Goal: Complete application form: Complete application form

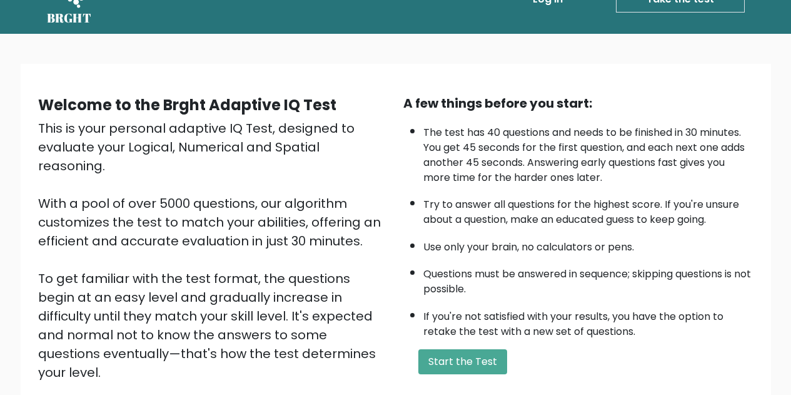
scroll to position [32, 0]
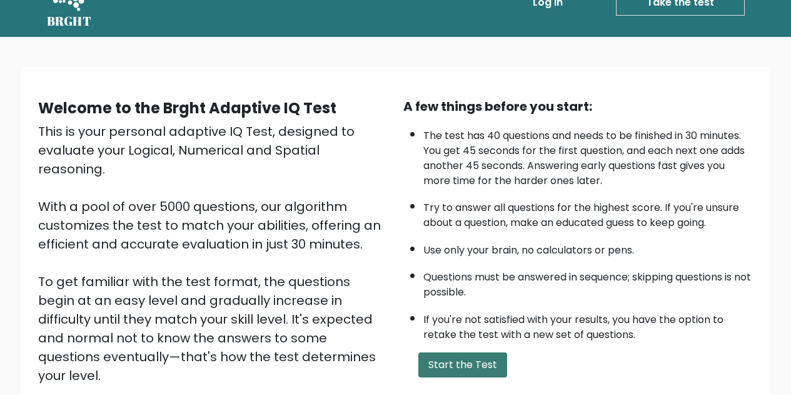
click at [456, 364] on button "Start the Test" at bounding box center [463, 364] width 89 height 25
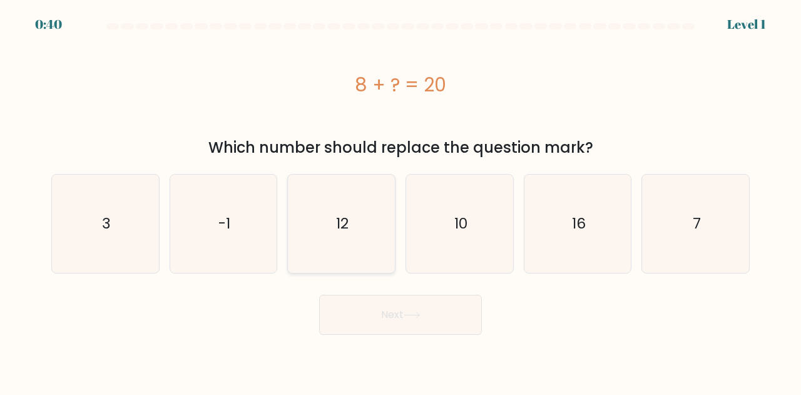
click at [318, 215] on icon "12" at bounding box center [341, 224] width 98 height 98
click at [400, 201] on input "c. 12" at bounding box center [400, 199] width 1 height 3
radio input "true"
click at [385, 300] on button "Next" at bounding box center [400, 315] width 163 height 40
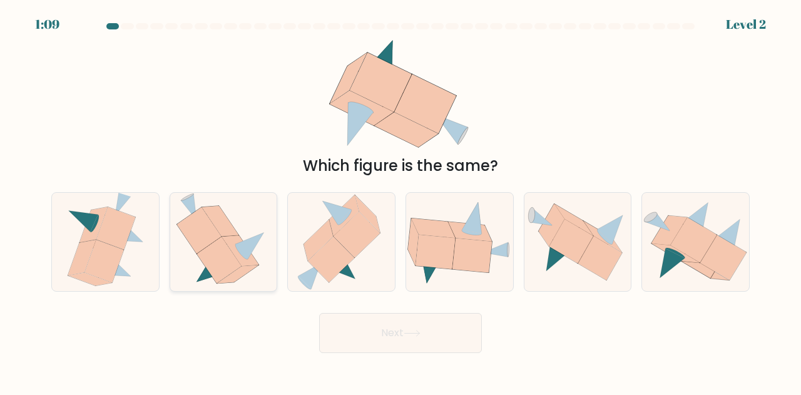
click at [230, 262] on icon at bounding box center [219, 260] width 44 height 46
click at [400, 201] on input "b." at bounding box center [400, 199] width 1 height 3
radio input "true"
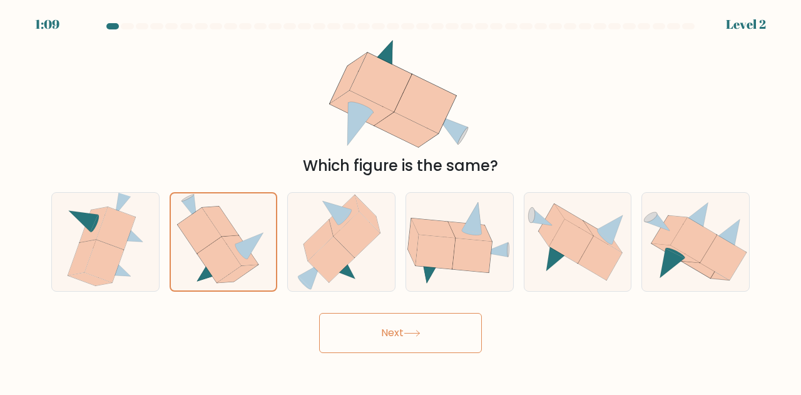
click at [377, 334] on button "Next" at bounding box center [400, 333] width 163 height 40
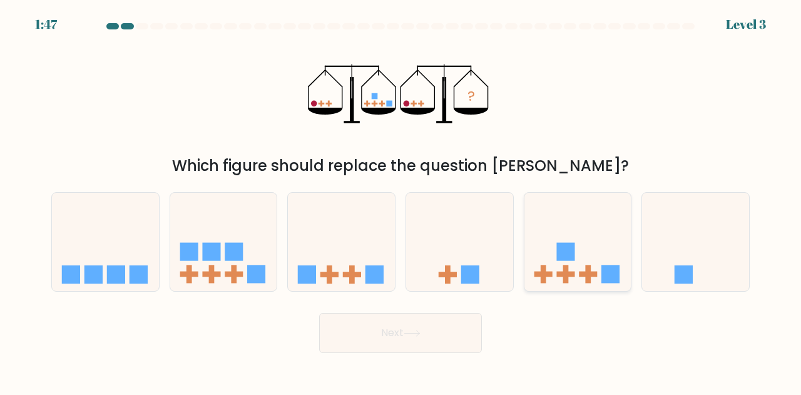
click at [558, 255] on rect at bounding box center [565, 252] width 18 height 18
click at [401, 201] on input "e." at bounding box center [400, 199] width 1 height 3
radio input "true"
click at [402, 327] on button "Next" at bounding box center [400, 333] width 163 height 40
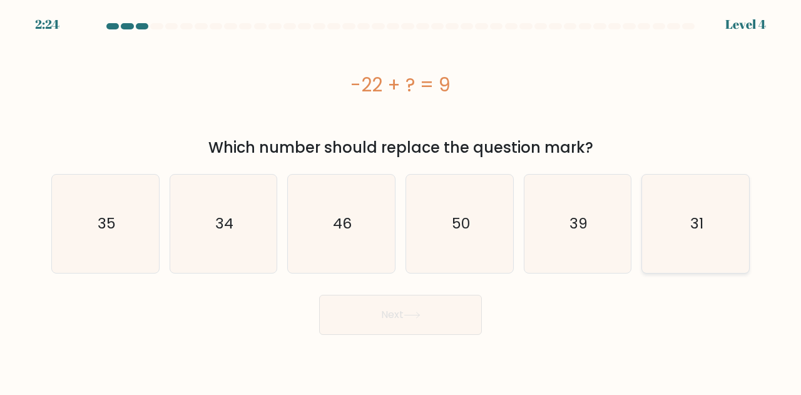
click at [643, 215] on div "31" at bounding box center [695, 223] width 108 height 99
click at [401, 201] on input "f. 31" at bounding box center [400, 199] width 1 height 3
radio input "true"
click at [407, 317] on icon at bounding box center [412, 315] width 17 height 7
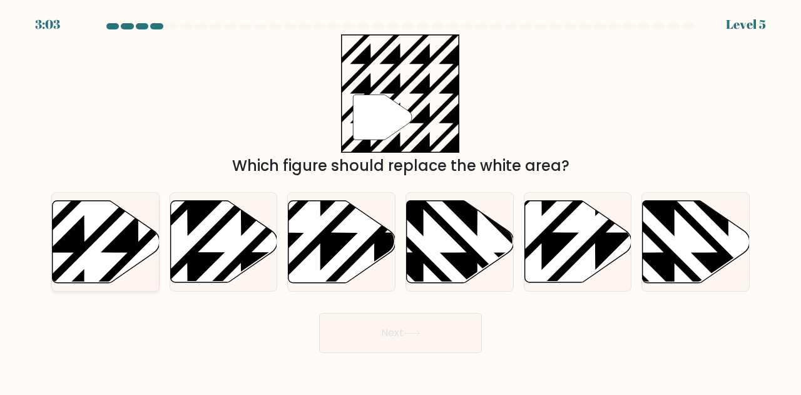
click at [104, 237] on icon at bounding box center [106, 242] width 107 height 82
click at [400, 201] on input "a." at bounding box center [400, 199] width 1 height 3
radio input "true"
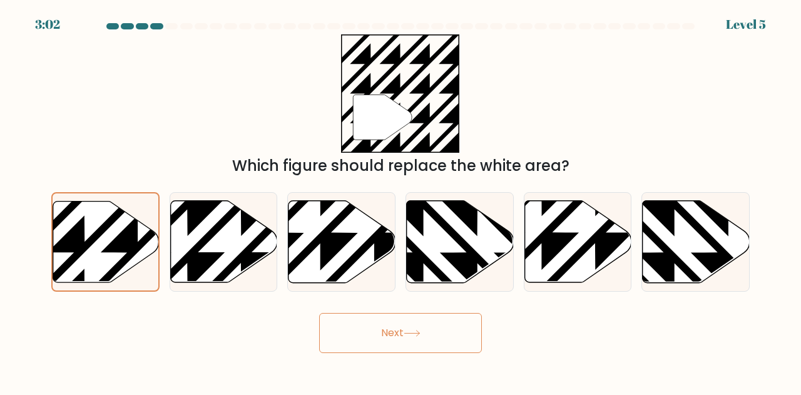
click at [369, 330] on button "Next" at bounding box center [400, 333] width 163 height 40
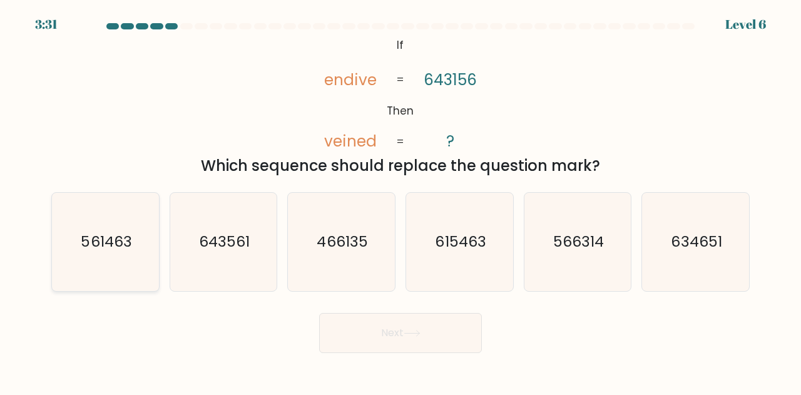
click at [94, 248] on text "561463" at bounding box center [106, 241] width 51 height 21
click at [400, 201] on input "a. 561463" at bounding box center [400, 199] width 1 height 3
radio input "true"
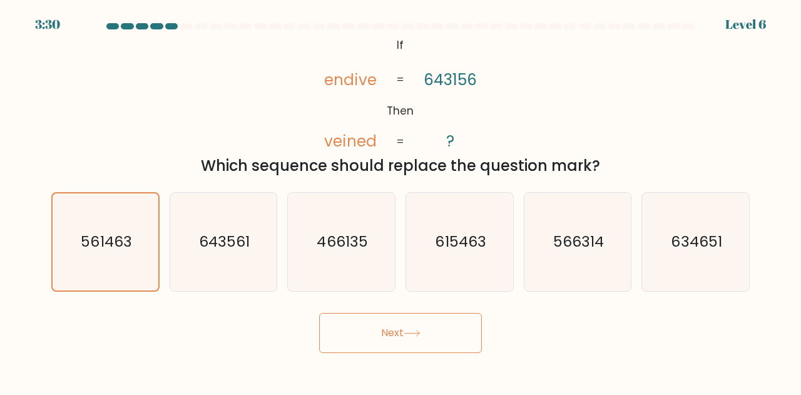
click at [465, 337] on button "Next" at bounding box center [400, 333] width 163 height 40
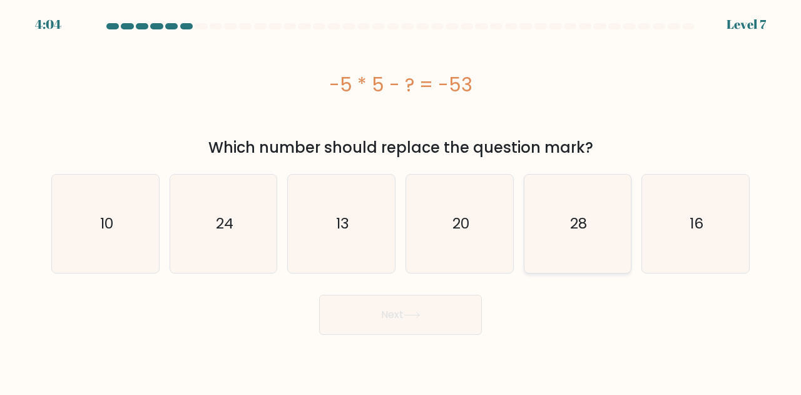
click at [562, 238] on icon "28" at bounding box center [578, 224] width 98 height 98
click at [401, 201] on input "e. 28" at bounding box center [400, 199] width 1 height 3
radio input "true"
click at [435, 315] on button "Next" at bounding box center [400, 315] width 163 height 40
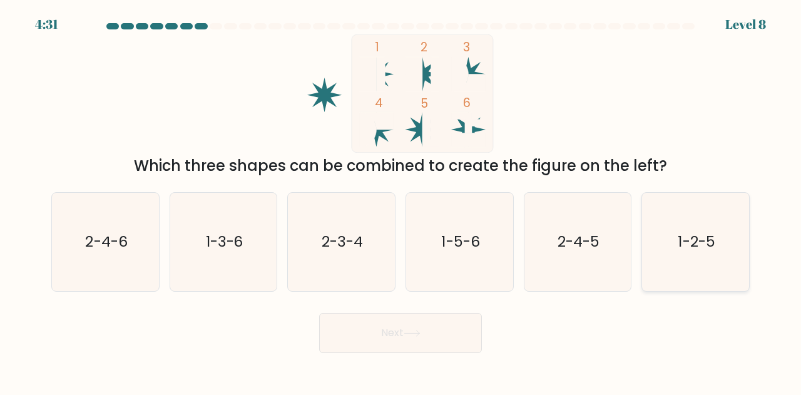
click at [663, 273] on icon "1-2-5" at bounding box center [695, 242] width 98 height 98
click at [401, 201] on input "f. 1-2-5" at bounding box center [400, 199] width 1 height 3
radio input "true"
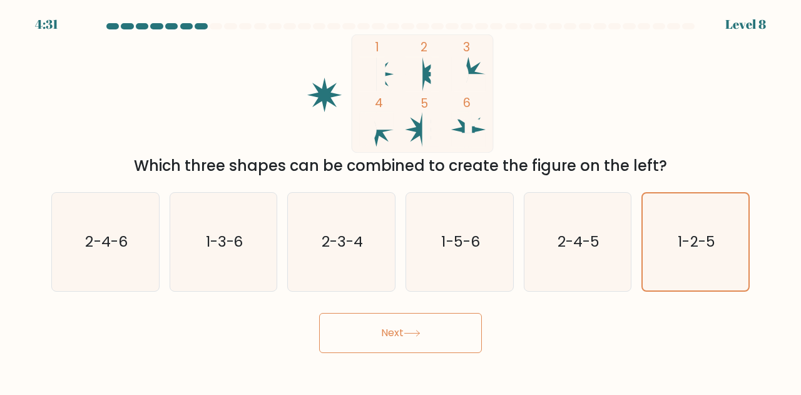
click at [463, 329] on button "Next" at bounding box center [400, 333] width 163 height 40
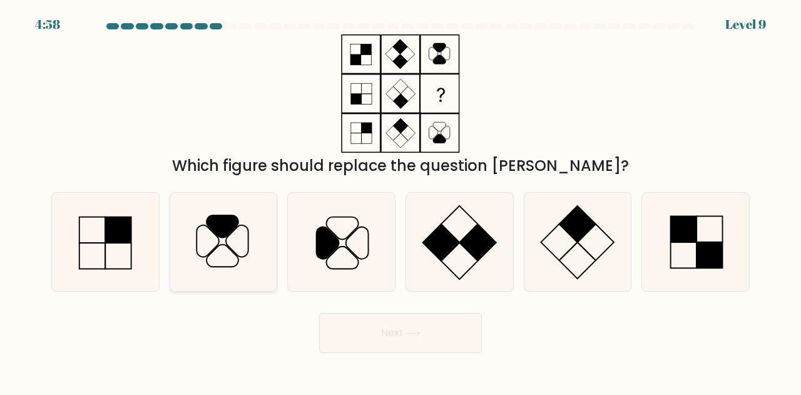
click at [211, 269] on icon at bounding box center [224, 242] width 98 height 98
click at [400, 201] on input "b." at bounding box center [400, 199] width 1 height 3
radio input "true"
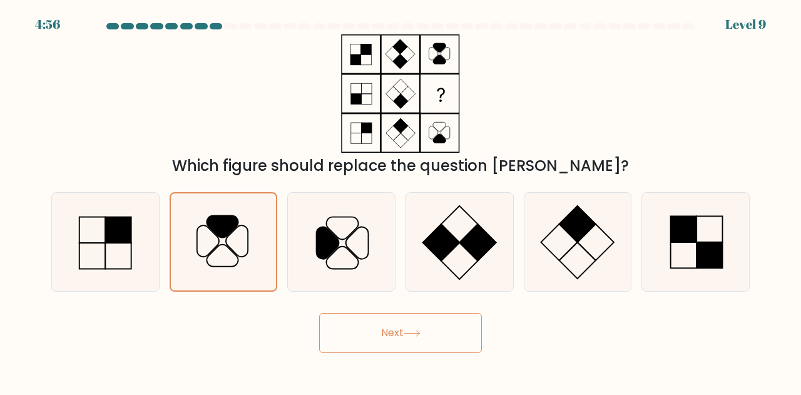
click at [376, 337] on button "Next" at bounding box center [400, 333] width 163 height 40
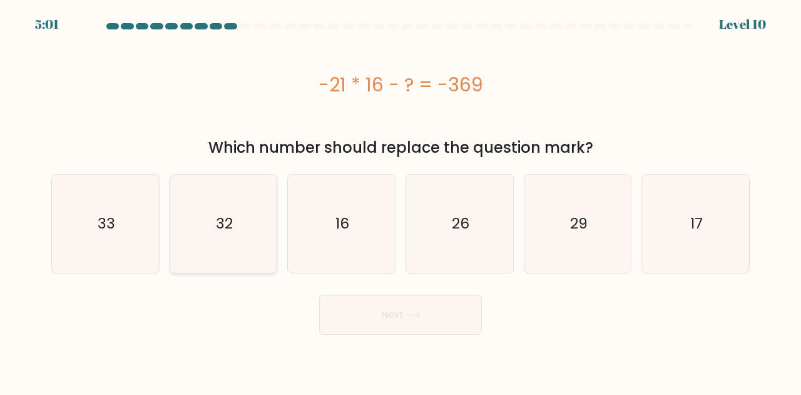
click at [215, 258] on icon "32" at bounding box center [224, 224] width 98 height 98
click at [400, 201] on input "b. 32" at bounding box center [400, 199] width 1 height 3
radio input "true"
click at [372, 315] on button "Next" at bounding box center [400, 315] width 163 height 40
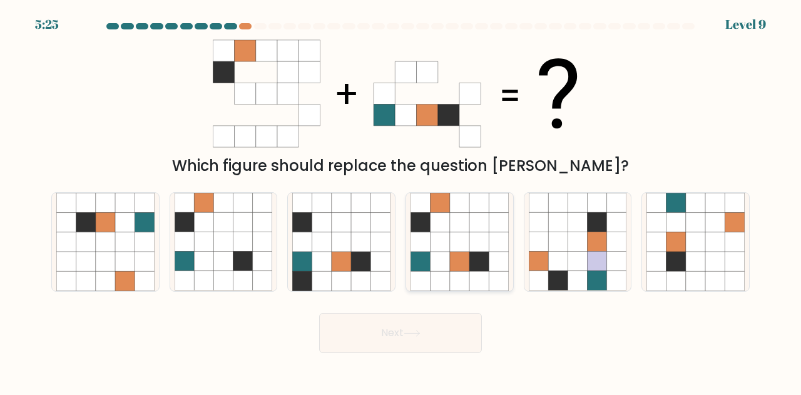
click at [455, 238] on icon at bounding box center [459, 241] width 19 height 19
click at [401, 201] on input "d." at bounding box center [400, 199] width 1 height 3
radio input "true"
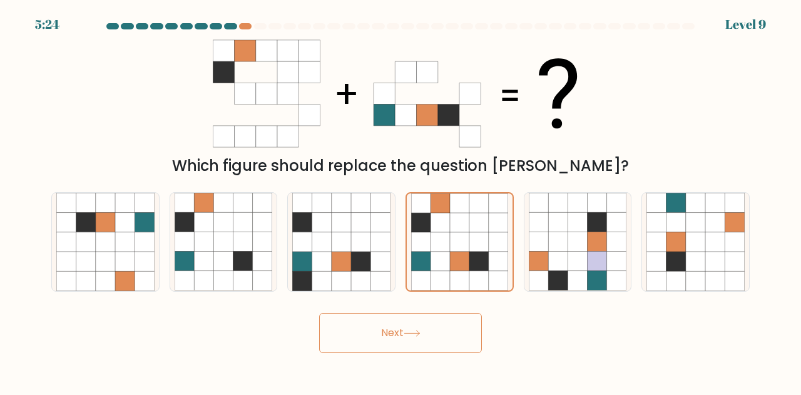
click at [412, 345] on button "Next" at bounding box center [400, 333] width 163 height 40
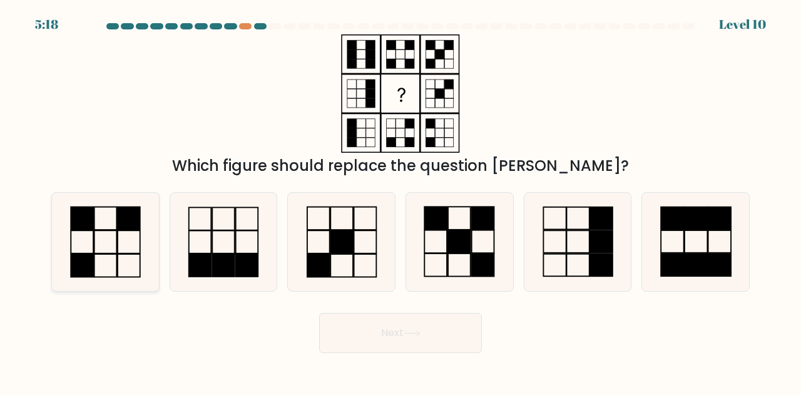
click at [99, 235] on icon at bounding box center [105, 242] width 98 height 98
click at [400, 201] on input "a." at bounding box center [400, 199] width 1 height 3
radio input "true"
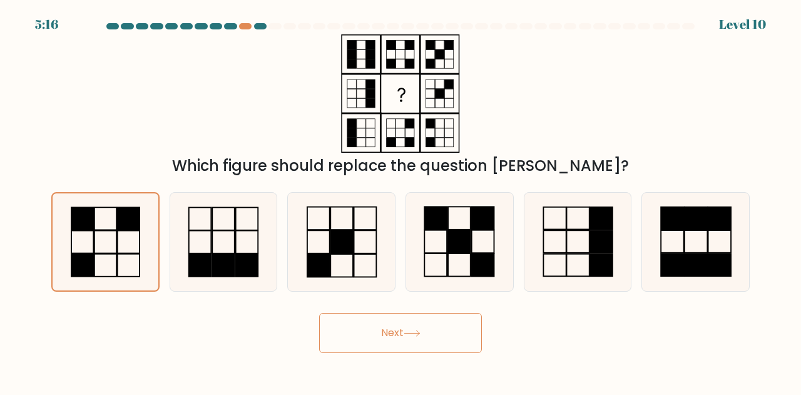
click at [369, 340] on button "Next" at bounding box center [400, 333] width 163 height 40
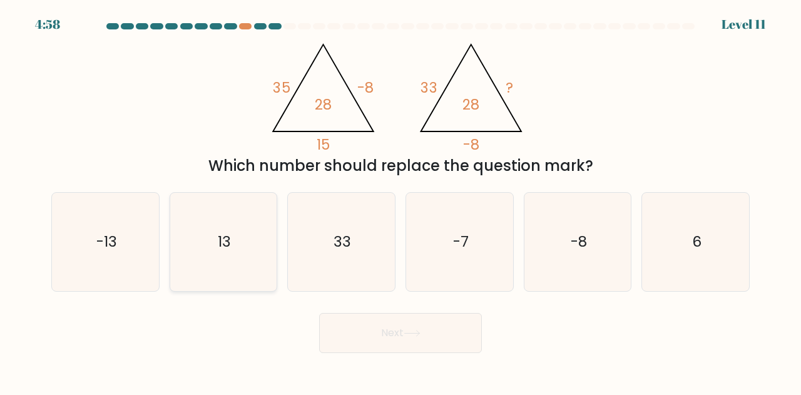
click at [213, 231] on icon "13" at bounding box center [224, 242] width 98 height 98
click at [400, 201] on input "b. 13" at bounding box center [400, 199] width 1 height 3
radio input "true"
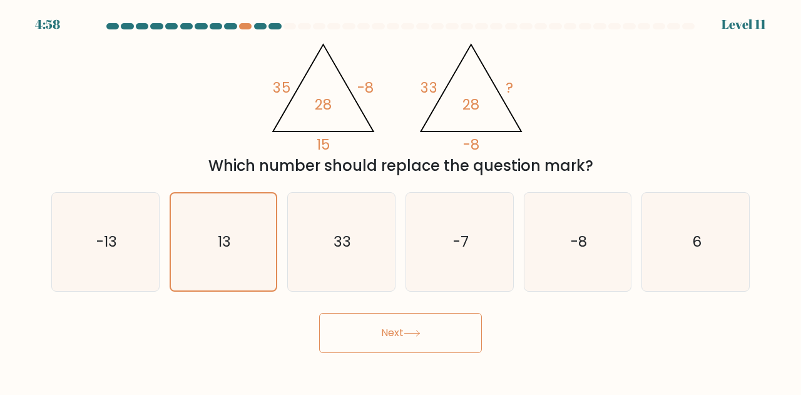
click at [388, 330] on button "Next" at bounding box center [400, 333] width 163 height 40
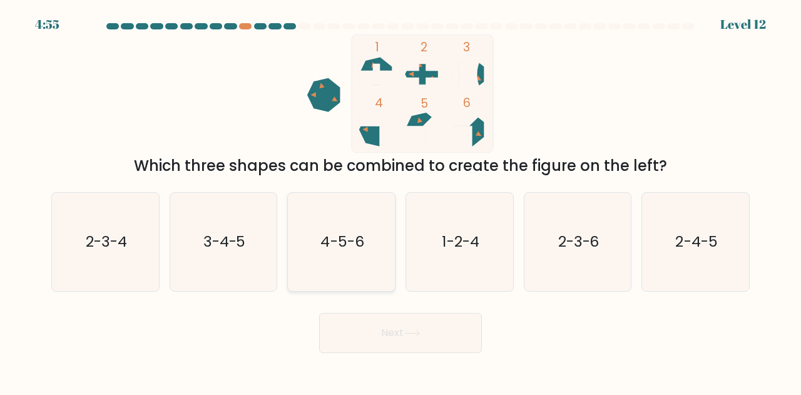
click at [342, 277] on icon "4-5-6" at bounding box center [341, 242] width 98 height 98
click at [400, 201] on input "c. 4-5-6" at bounding box center [400, 199] width 1 height 3
radio input "true"
click at [408, 322] on button "Next" at bounding box center [400, 333] width 163 height 40
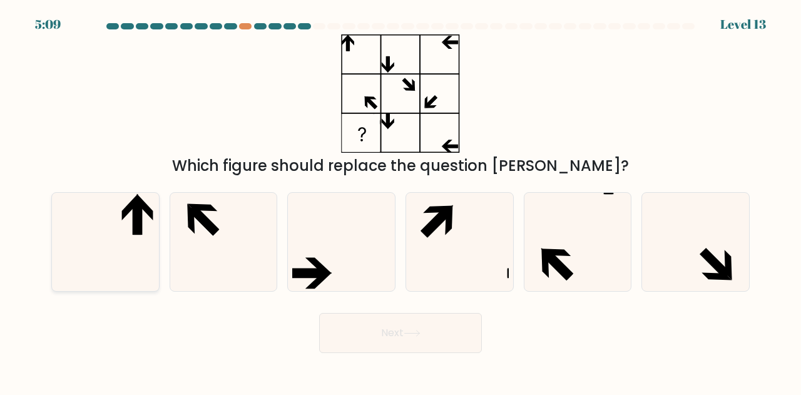
click at [131, 225] on icon at bounding box center [105, 242] width 98 height 98
click at [400, 201] on input "a." at bounding box center [400, 199] width 1 height 3
radio input "true"
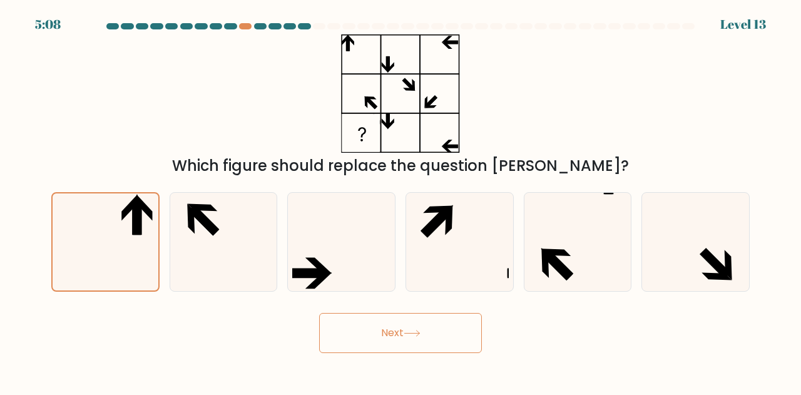
click at [400, 337] on button "Next" at bounding box center [400, 333] width 163 height 40
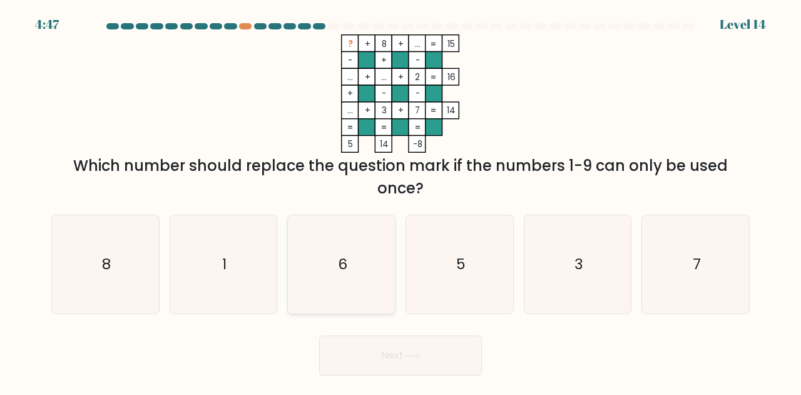
click at [346, 280] on icon "6" at bounding box center [341, 264] width 98 height 98
click at [400, 201] on input "c. 6" at bounding box center [400, 199] width 1 height 3
radio input "true"
click at [382, 350] on button "Next" at bounding box center [400, 355] width 163 height 40
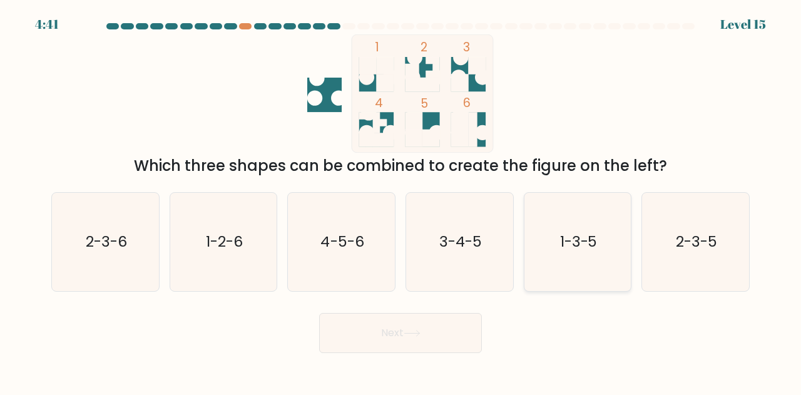
click at [589, 251] on text "1-3-5" at bounding box center [579, 241] width 38 height 21
click at [401, 201] on input "e. 1-3-5" at bounding box center [400, 199] width 1 height 3
radio input "true"
click at [425, 327] on button "Next" at bounding box center [400, 333] width 163 height 40
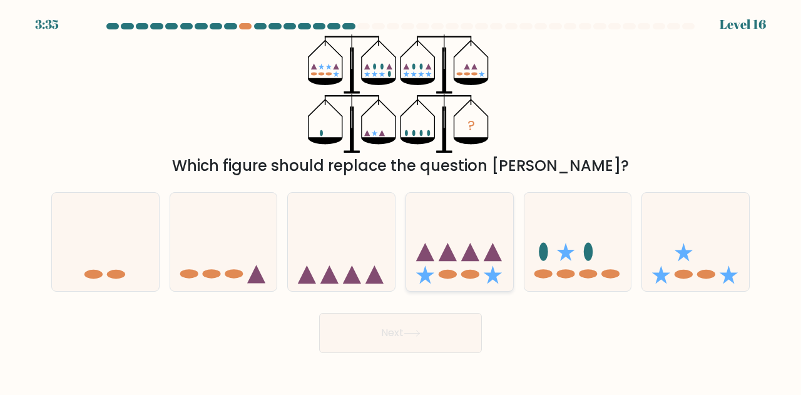
click at [455, 245] on icon at bounding box center [459, 242] width 107 height 88
click at [401, 201] on input "d." at bounding box center [400, 199] width 1 height 3
radio input "true"
click at [424, 325] on button "Next" at bounding box center [400, 333] width 163 height 40
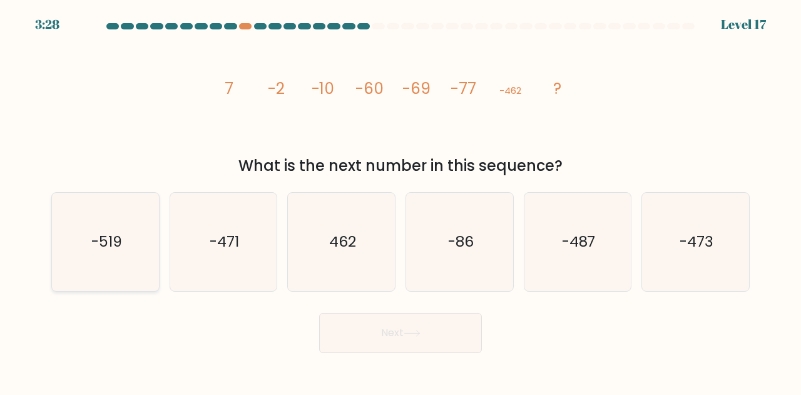
click at [119, 246] on text "-519" at bounding box center [106, 241] width 31 height 21
click at [400, 201] on input "a. -519" at bounding box center [400, 199] width 1 height 3
radio input "true"
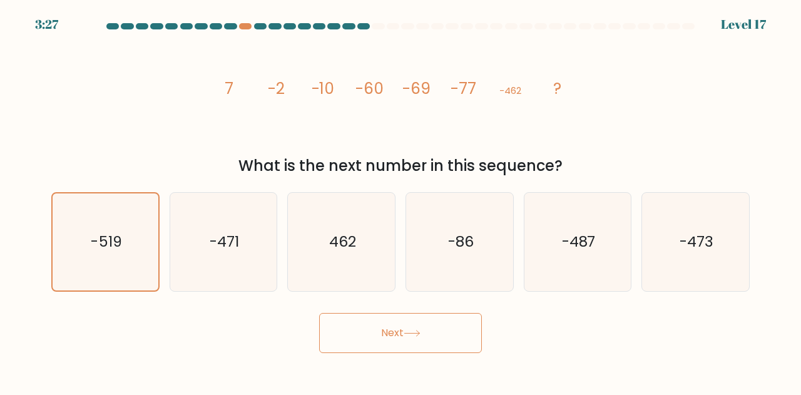
click at [404, 326] on button "Next" at bounding box center [400, 333] width 163 height 40
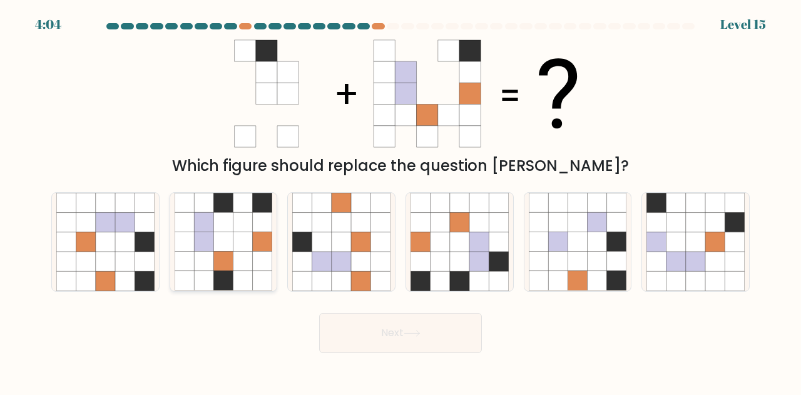
click at [246, 243] on icon at bounding box center [242, 241] width 19 height 19
click at [400, 201] on input "b." at bounding box center [400, 199] width 1 height 3
radio input "true"
click at [382, 327] on button "Next" at bounding box center [400, 333] width 163 height 40
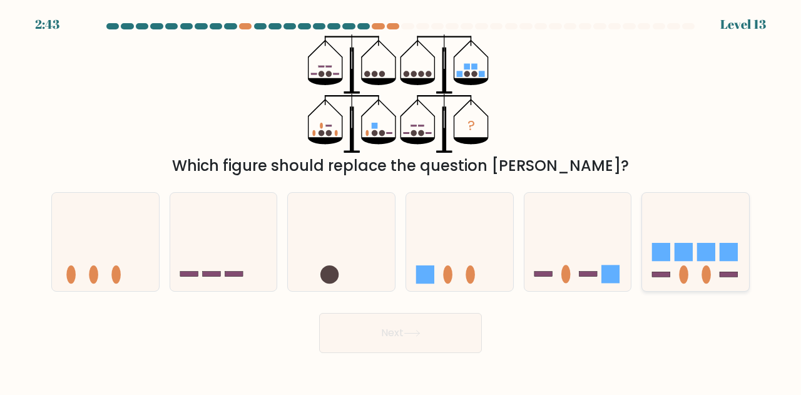
click at [673, 236] on icon at bounding box center [695, 242] width 107 height 88
click at [401, 201] on input "f." at bounding box center [400, 199] width 1 height 3
radio input "true"
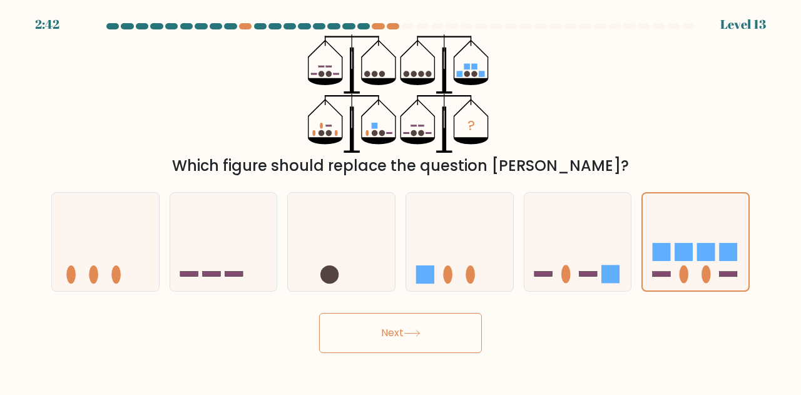
click at [439, 328] on button "Next" at bounding box center [400, 333] width 163 height 40
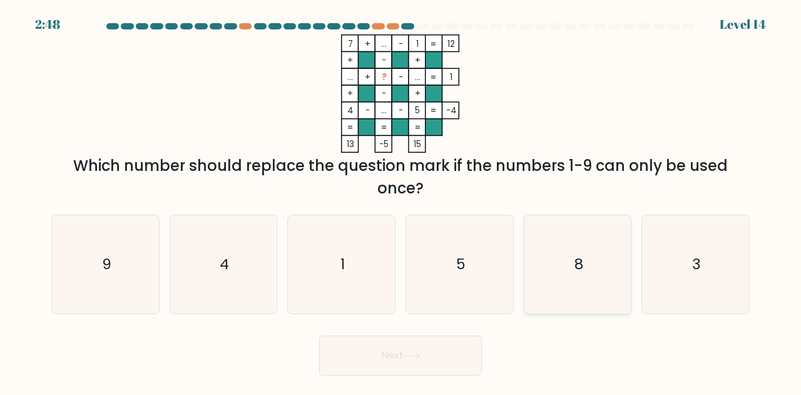
click at [572, 270] on icon "8" at bounding box center [578, 264] width 98 height 98
click at [401, 201] on input "e. 8" at bounding box center [400, 199] width 1 height 3
radio input "true"
click at [384, 363] on button "Next" at bounding box center [400, 355] width 163 height 40
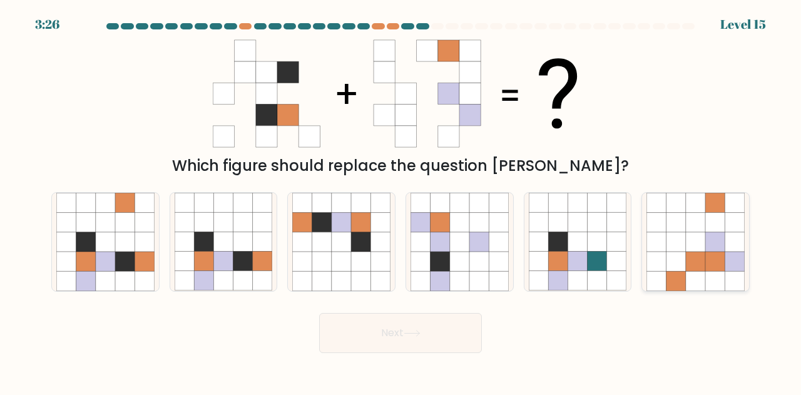
click at [708, 260] on icon at bounding box center [714, 261] width 19 height 19
click at [401, 201] on input "f." at bounding box center [400, 199] width 1 height 3
radio input "true"
click at [443, 324] on button "Next" at bounding box center [400, 333] width 163 height 40
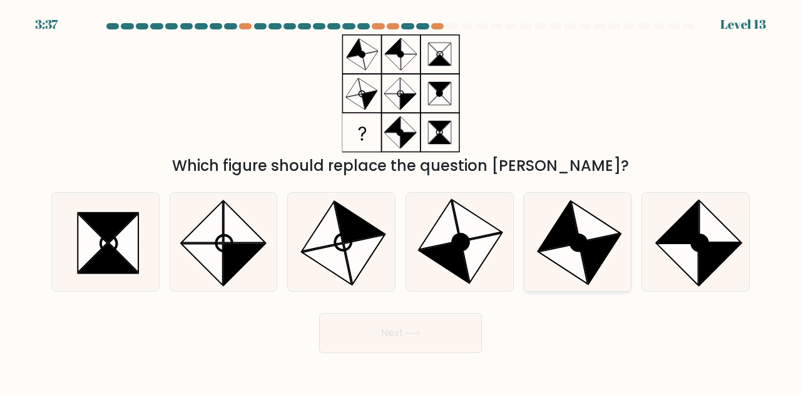
click at [574, 259] on icon at bounding box center [562, 264] width 49 height 41
click at [401, 201] on input "e." at bounding box center [400, 199] width 1 height 3
radio input "true"
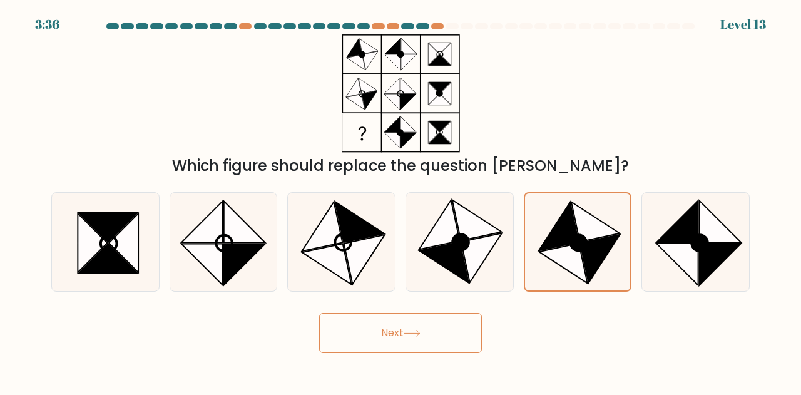
click at [447, 342] on button "Next" at bounding box center [400, 333] width 163 height 40
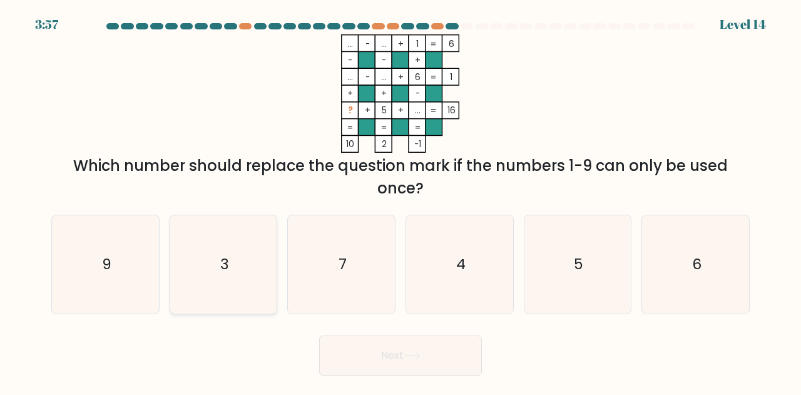
click at [180, 247] on icon "3" at bounding box center [224, 264] width 98 height 98
click at [400, 201] on input "b. 3" at bounding box center [400, 199] width 1 height 3
radio input "true"
click at [402, 364] on button "Next" at bounding box center [400, 355] width 163 height 40
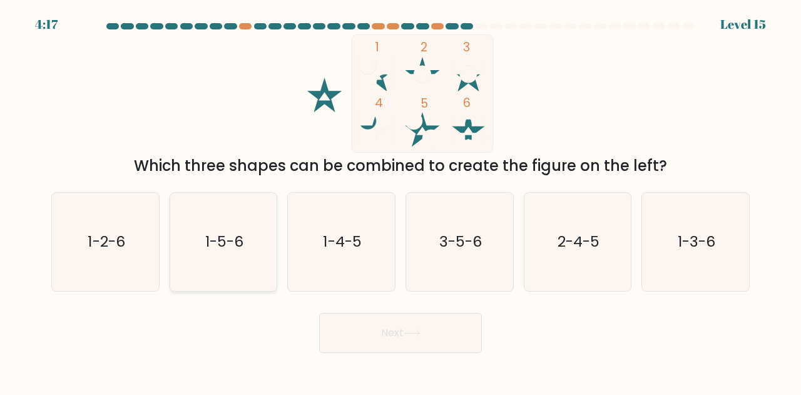
click at [226, 248] on text "1-5-6" at bounding box center [224, 241] width 38 height 21
click at [400, 201] on input "b. 1-5-6" at bounding box center [400, 199] width 1 height 3
radio input "true"
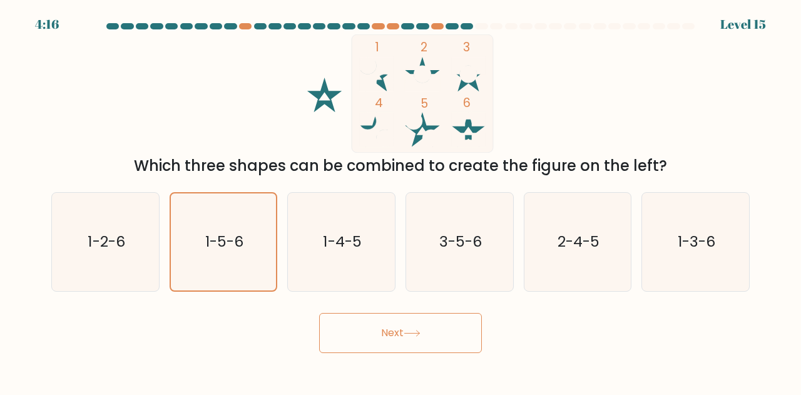
click at [377, 339] on button "Next" at bounding box center [400, 333] width 163 height 40
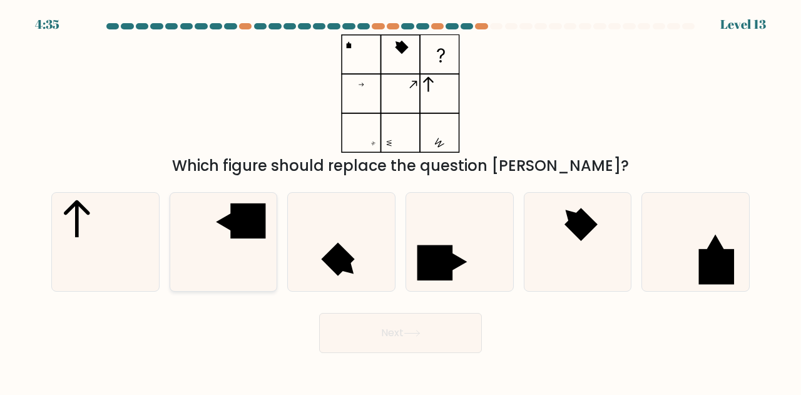
click at [206, 240] on icon at bounding box center [224, 242] width 98 height 98
click at [400, 201] on input "b." at bounding box center [400, 199] width 1 height 3
radio input "true"
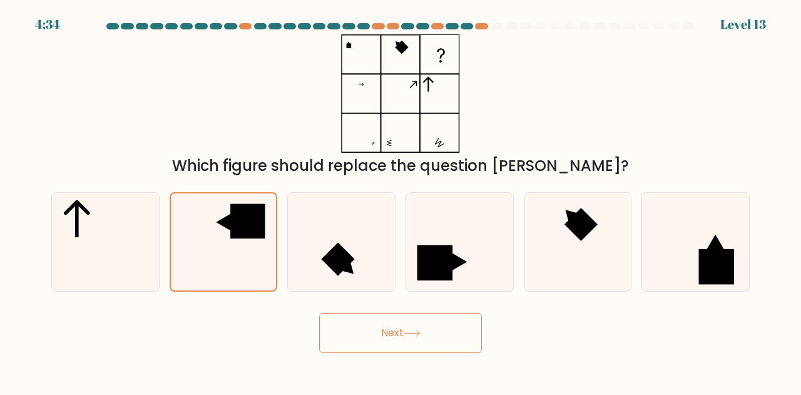
click at [402, 332] on button "Next" at bounding box center [400, 333] width 163 height 40
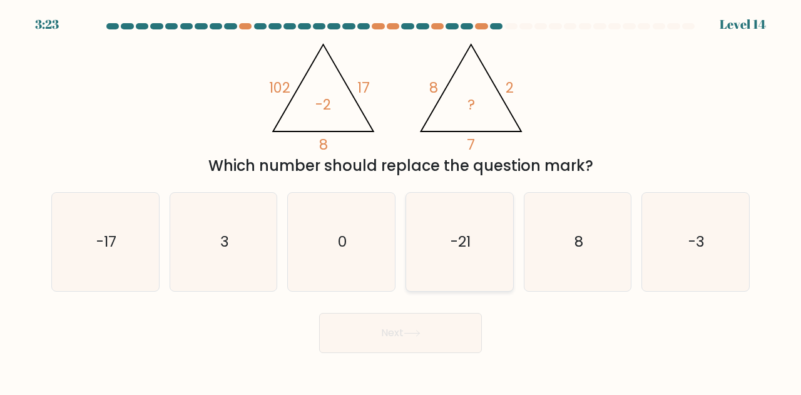
click at [456, 272] on icon "-21" at bounding box center [459, 242] width 98 height 98
click at [401, 201] on input "d. -21" at bounding box center [400, 199] width 1 height 3
radio input "true"
click at [445, 335] on button "Next" at bounding box center [400, 333] width 163 height 40
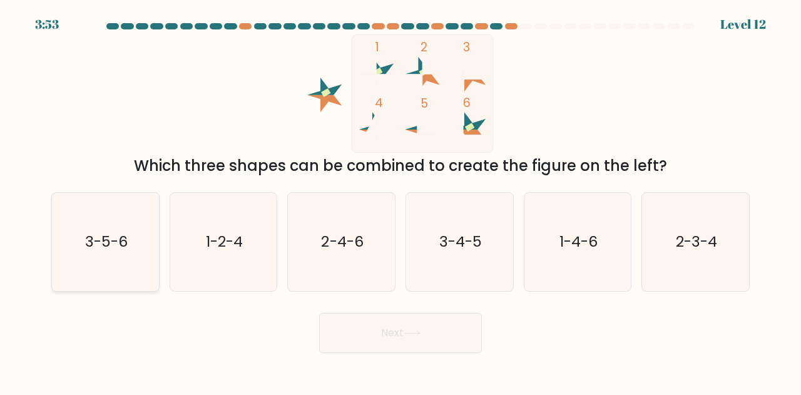
click at [95, 272] on icon "3-5-6" at bounding box center [105, 242] width 98 height 98
click at [400, 201] on input "a. 3-5-6" at bounding box center [400, 199] width 1 height 3
radio input "true"
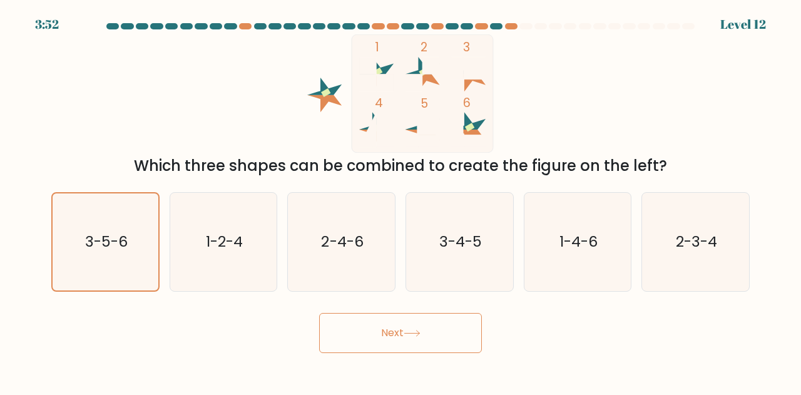
click at [365, 337] on button "Next" at bounding box center [400, 333] width 163 height 40
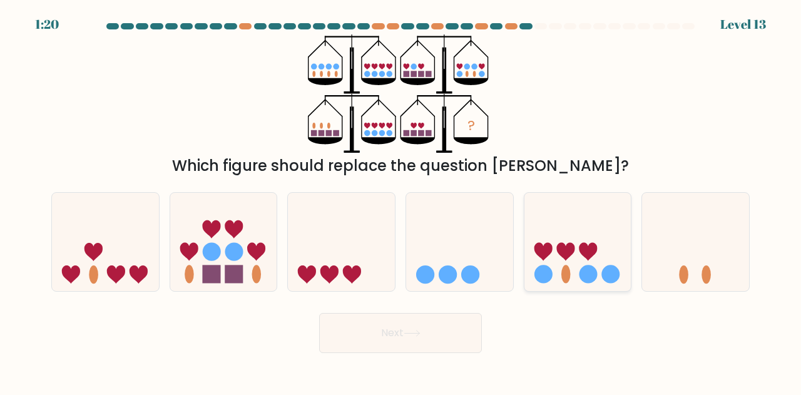
click at [572, 270] on icon at bounding box center [577, 242] width 107 height 88
click at [401, 201] on input "e." at bounding box center [400, 199] width 1 height 3
radio input "true"
click at [449, 323] on button "Next" at bounding box center [400, 333] width 163 height 40
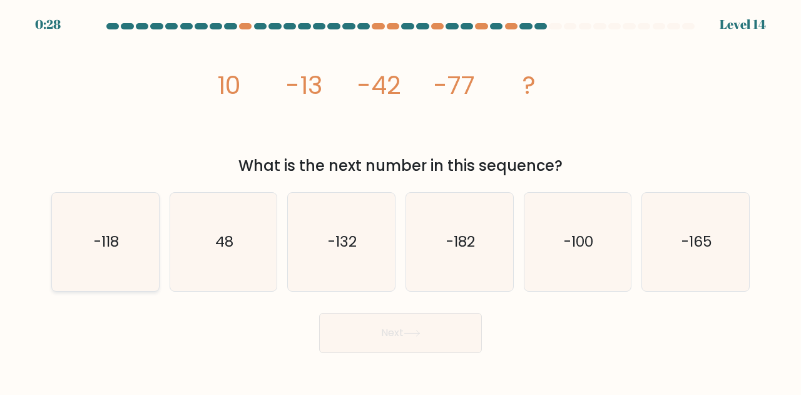
click at [135, 235] on icon "-118" at bounding box center [105, 242] width 98 height 98
click at [400, 201] on input "a. -118" at bounding box center [400, 199] width 1 height 3
radio input "true"
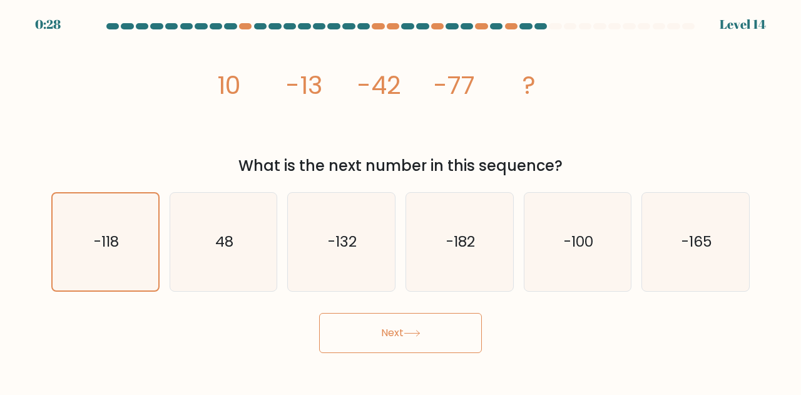
click at [369, 341] on button "Next" at bounding box center [400, 333] width 163 height 40
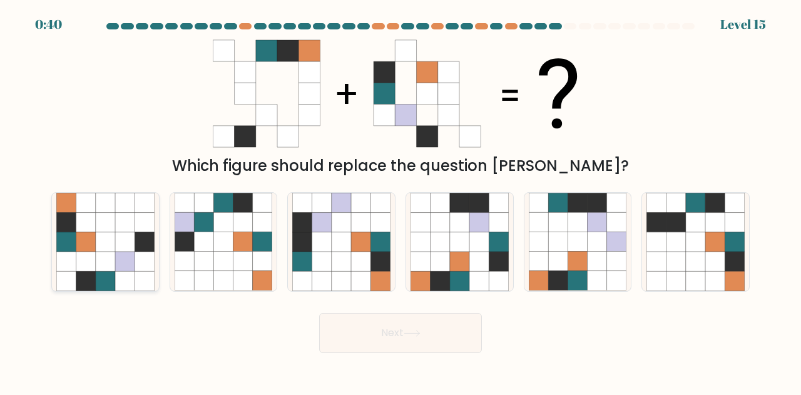
click at [96, 230] on icon at bounding box center [105, 222] width 19 height 19
click at [400, 201] on input "a." at bounding box center [400, 199] width 1 height 3
radio input "true"
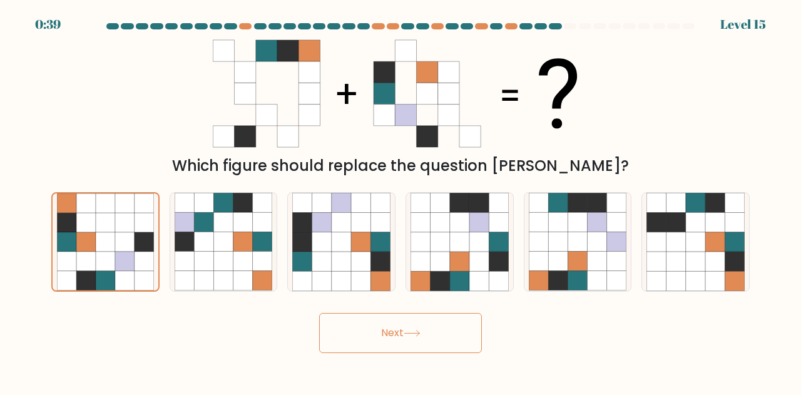
click at [388, 329] on button "Next" at bounding box center [400, 333] width 163 height 40
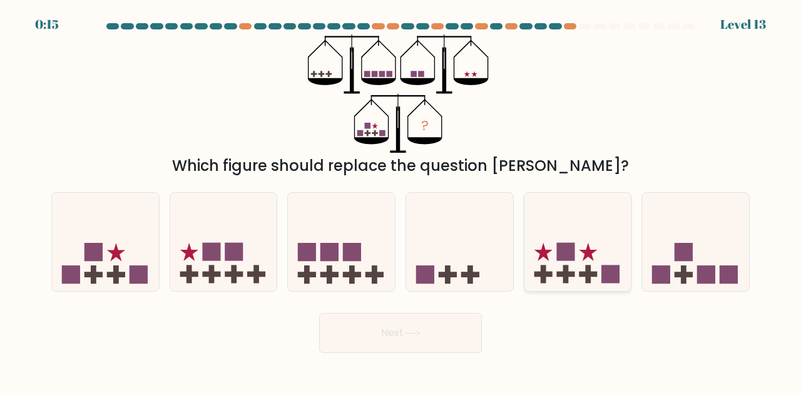
click at [597, 242] on icon at bounding box center [577, 242] width 107 height 88
click at [401, 201] on input "e." at bounding box center [400, 199] width 1 height 3
radio input "true"
click at [412, 325] on button "Next" at bounding box center [400, 333] width 163 height 40
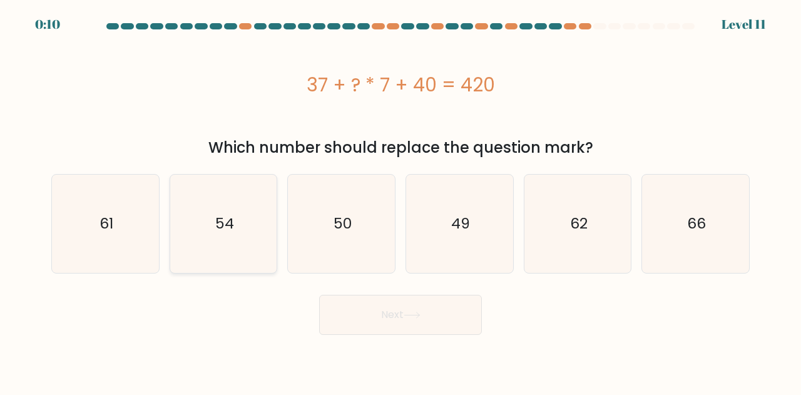
click at [227, 231] on text "54" at bounding box center [224, 223] width 19 height 21
click at [400, 201] on input "b. 54" at bounding box center [400, 199] width 1 height 3
radio input "true"
click at [383, 317] on button "Next" at bounding box center [400, 315] width 163 height 40
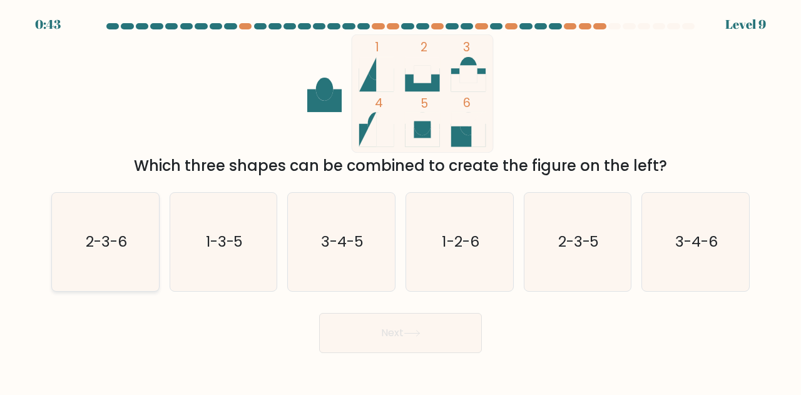
click at [81, 254] on icon "2-3-6" at bounding box center [105, 242] width 98 height 98
click at [400, 201] on input "a. 2-3-6" at bounding box center [400, 199] width 1 height 3
radio input "true"
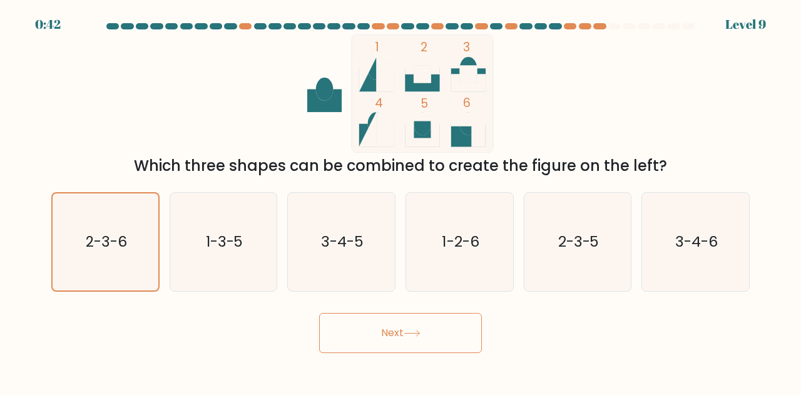
click at [365, 334] on button "Next" at bounding box center [400, 333] width 163 height 40
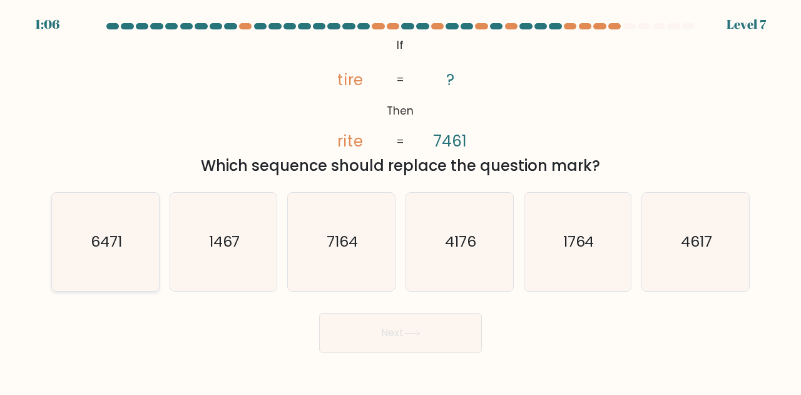
click at [106, 235] on text "6471" at bounding box center [106, 241] width 31 height 21
click at [400, 201] on input "a. 6471" at bounding box center [400, 199] width 1 height 3
radio input "true"
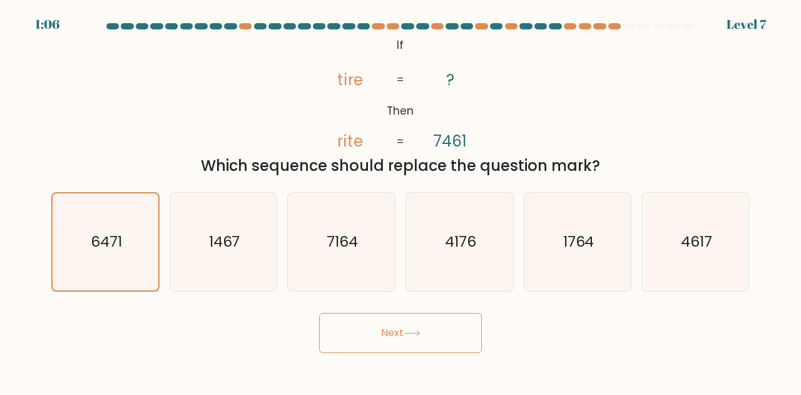
click at [361, 322] on button "Next" at bounding box center [400, 333] width 163 height 40
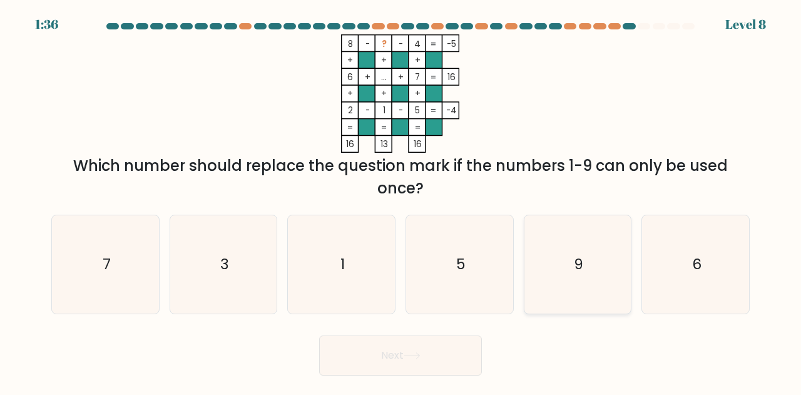
click at [601, 227] on icon "9" at bounding box center [578, 264] width 98 height 98
click at [401, 201] on input "e. 9" at bounding box center [400, 199] width 1 height 3
radio input "true"
click at [428, 350] on button "Next" at bounding box center [400, 355] width 163 height 40
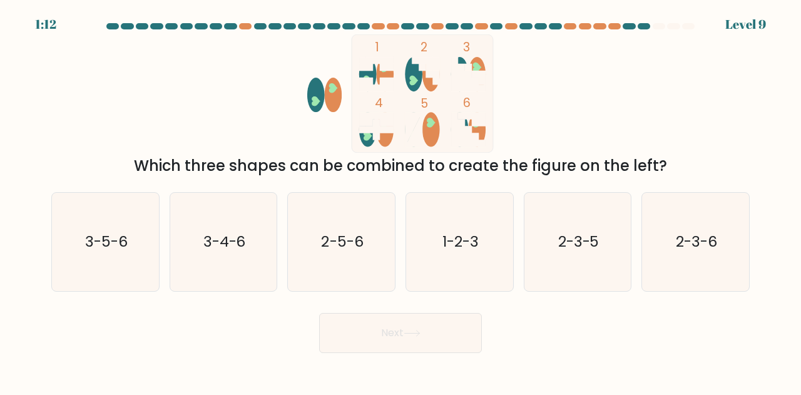
click at [753, 242] on div "f. 2-3-6" at bounding box center [695, 241] width 118 height 99
click at [709, 242] on text "2-3-6" at bounding box center [696, 241] width 41 height 21
click at [401, 201] on input "f. 2-3-6" at bounding box center [400, 199] width 1 height 3
radio input "true"
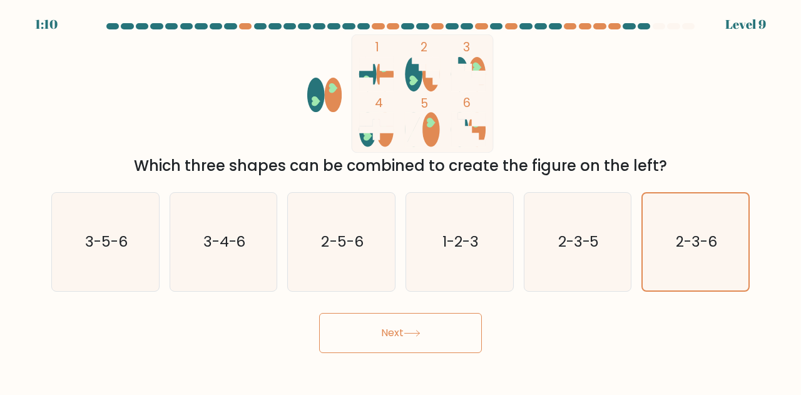
click at [459, 324] on button "Next" at bounding box center [400, 333] width 163 height 40
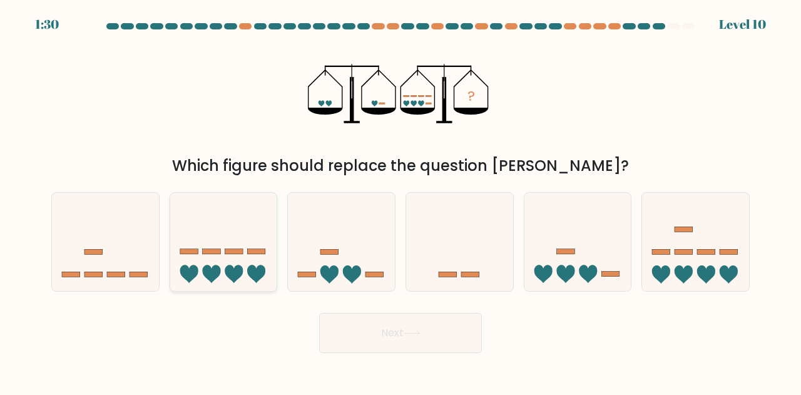
click at [250, 250] on rect at bounding box center [256, 251] width 18 height 5
click at [400, 201] on input "b." at bounding box center [400, 199] width 1 height 3
radio input "true"
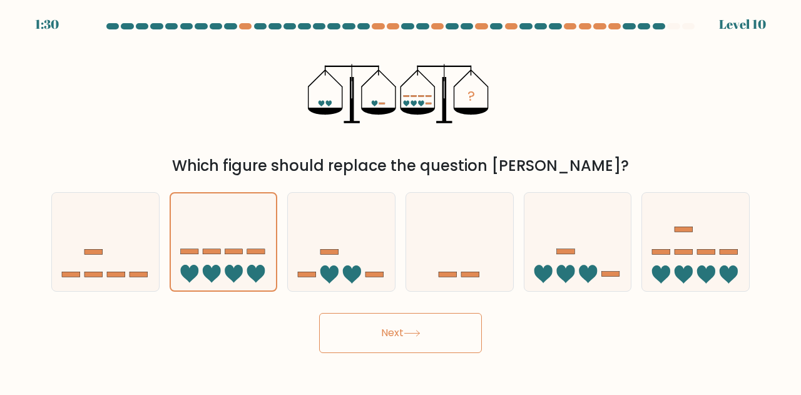
click at [372, 348] on button "Next" at bounding box center [400, 333] width 163 height 40
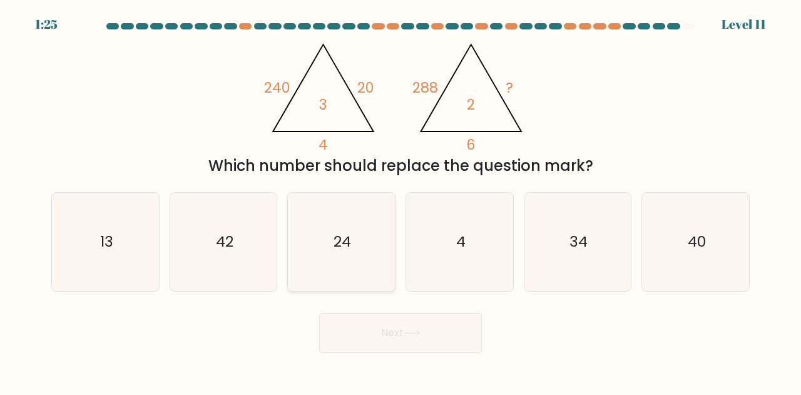
click at [360, 250] on icon "24" at bounding box center [341, 242] width 98 height 98
click at [400, 201] on input "c. 24" at bounding box center [400, 199] width 1 height 3
radio input "true"
click at [379, 315] on button "Next" at bounding box center [400, 333] width 163 height 40
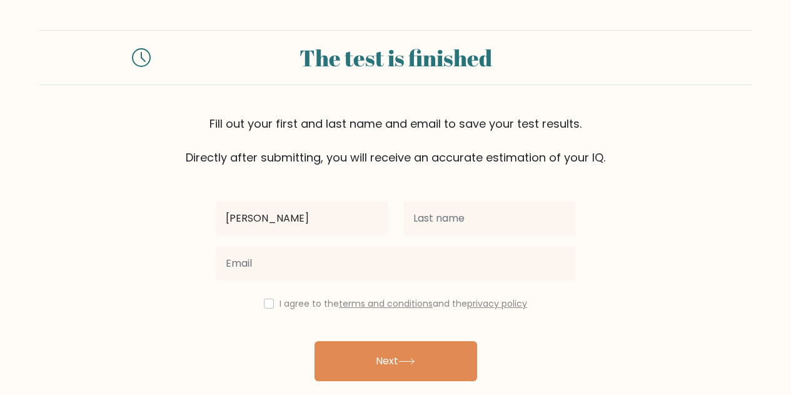
type input "Alexander"
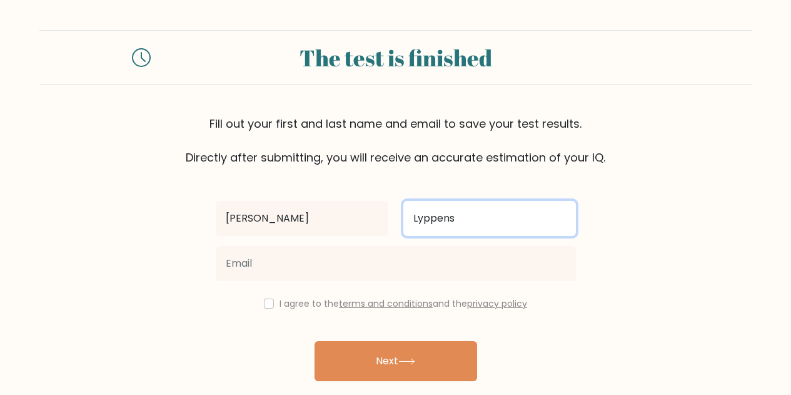
type input "Lyppens"
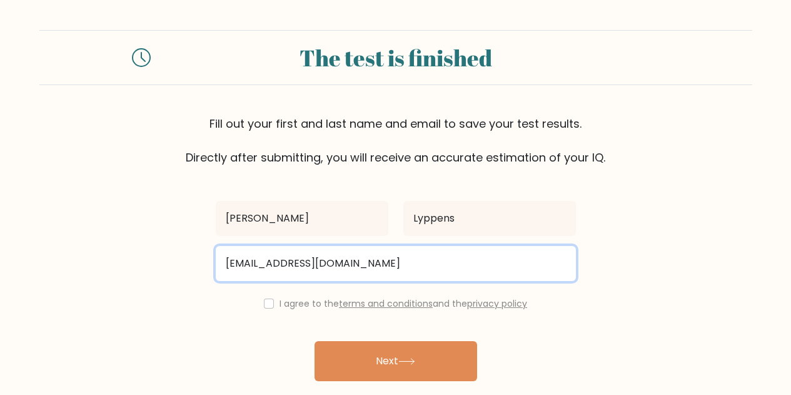
type input "alexanderlyppens@gmail.com"
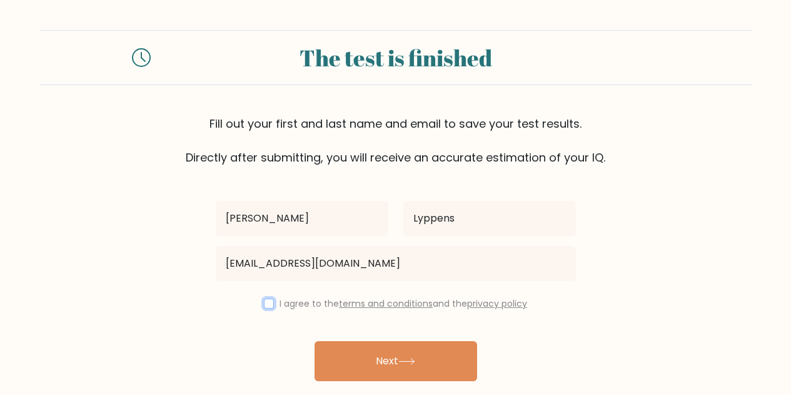
click at [271, 302] on input "checkbox" at bounding box center [269, 303] width 10 height 10
checkbox input "true"
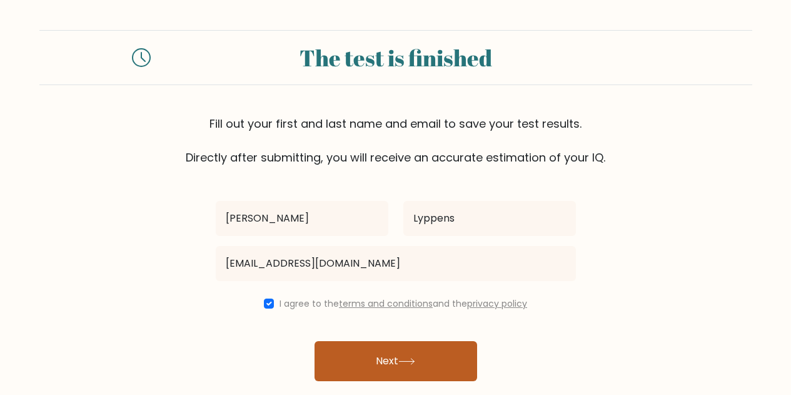
click at [360, 357] on button "Next" at bounding box center [396, 361] width 163 height 40
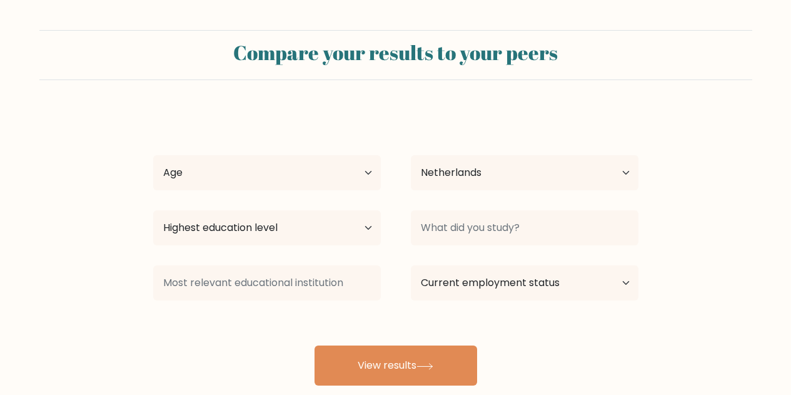
select select "NL"
click at [350, 178] on select "Age Under 18 years old 18-24 years old 25-34 years old 35-44 years old 45-54 ye…" at bounding box center [267, 172] width 228 height 35
select select "25_34"
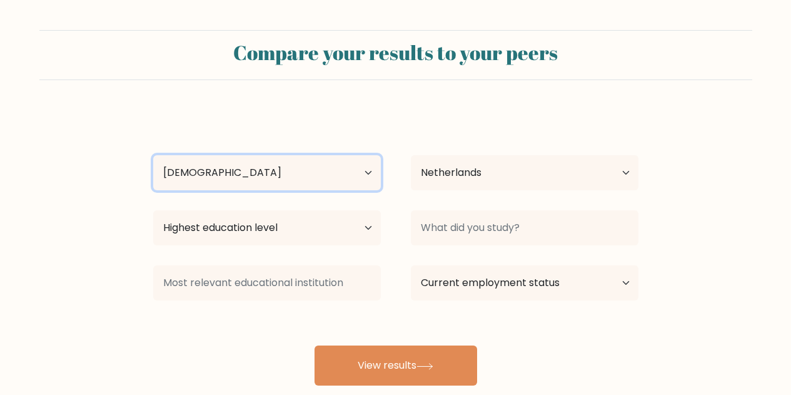
click at [153, 155] on select "Age Under 18 years old 18-24 years old 25-34 years old 35-44 years old 45-54 ye…" at bounding box center [267, 172] width 228 height 35
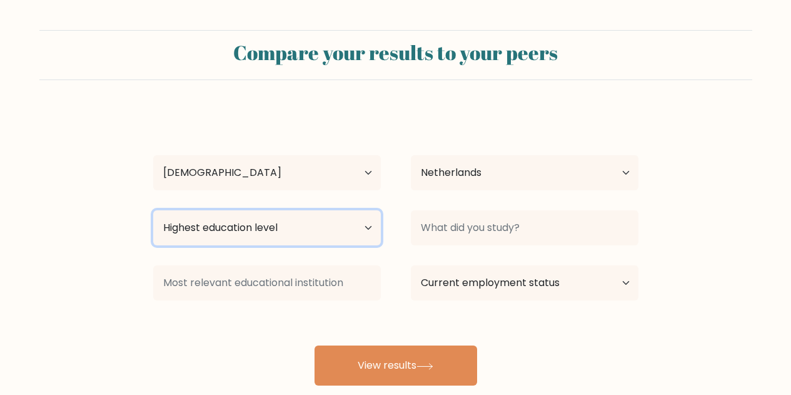
click at [328, 231] on select "Highest education level No schooling Primary Lower Secondary Upper Secondary Oc…" at bounding box center [267, 227] width 228 height 35
select select "masters_degree"
click at [153, 210] on select "Highest education level No schooling Primary Lower Secondary Upper Secondary Oc…" at bounding box center [267, 227] width 228 height 35
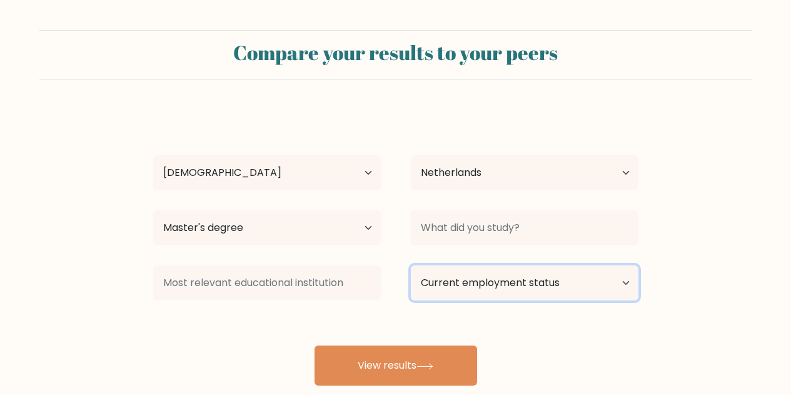
click at [491, 288] on select "Current employment status Employed Student Retired Other / prefer not to answer" at bounding box center [525, 282] width 228 height 35
select select "employed"
click at [411, 265] on select "Current employment status Employed Student Retired Other / prefer not to answer" at bounding box center [525, 282] width 228 height 35
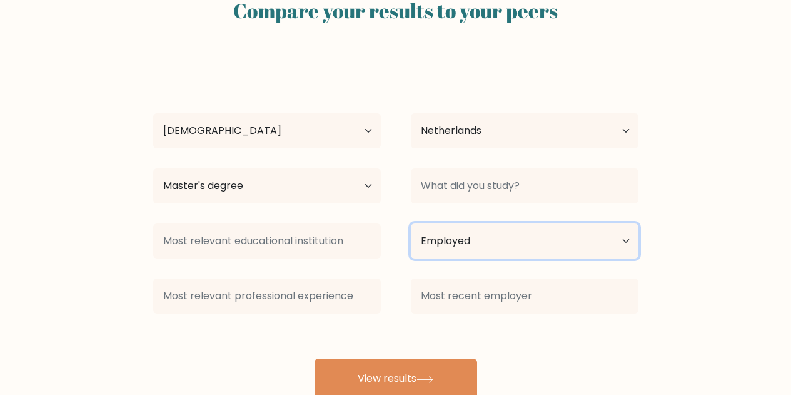
scroll to position [57, 0]
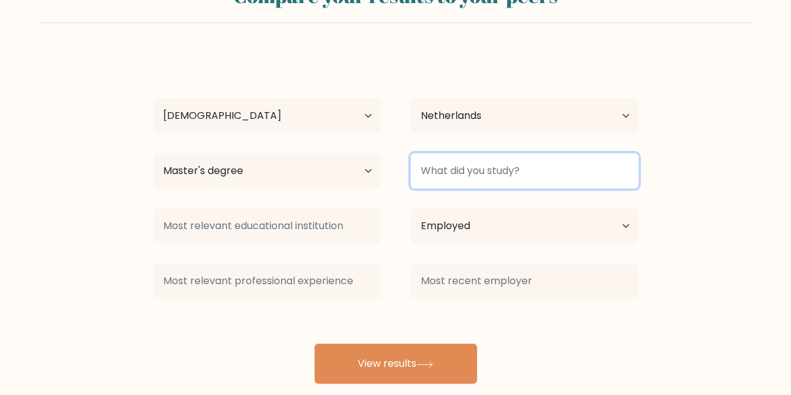
click at [455, 172] on input at bounding box center [525, 170] width 228 height 35
type input "Business Administration"
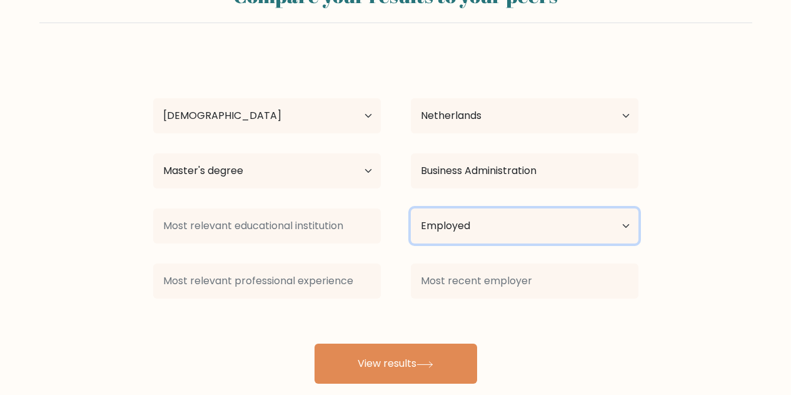
click at [454, 227] on select "Current employment status Employed Student Retired Other / prefer not to answer" at bounding box center [525, 225] width 228 height 35
select select "student"
click at [411, 208] on select "Current employment status Employed Student Retired Other / prefer not to answer" at bounding box center [525, 225] width 228 height 35
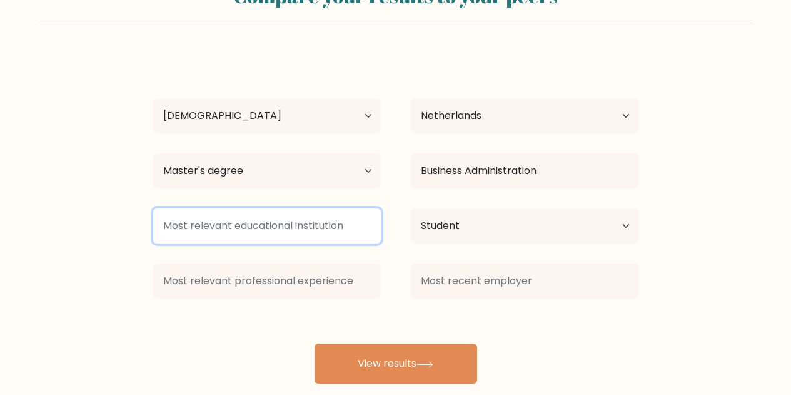
click at [315, 218] on input at bounding box center [267, 225] width 228 height 35
type input "B"
type input "V"
type input "Vrije Universiteit Amsterdam"
click at [315, 343] on button "View results" at bounding box center [396, 363] width 163 height 40
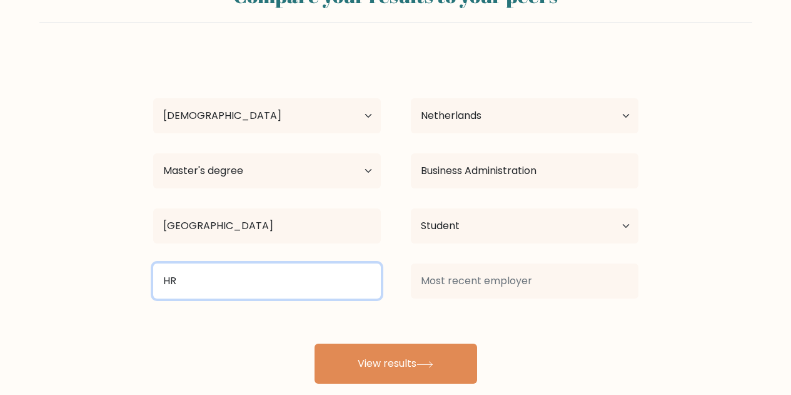
type input "HR"
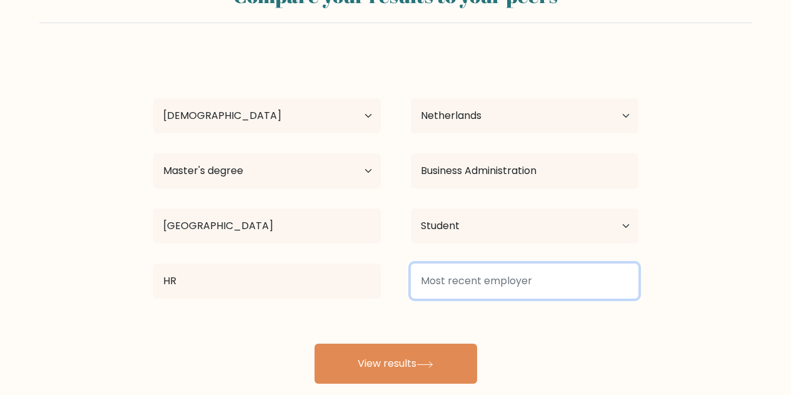
click at [436, 289] on input at bounding box center [525, 280] width 228 height 35
type input "T"
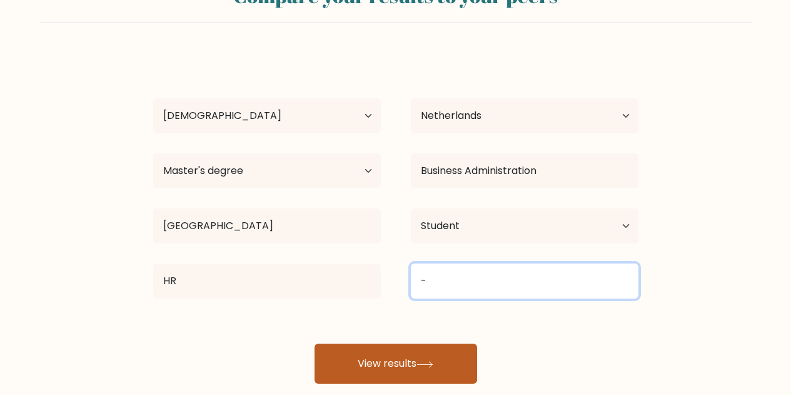
type input "-"
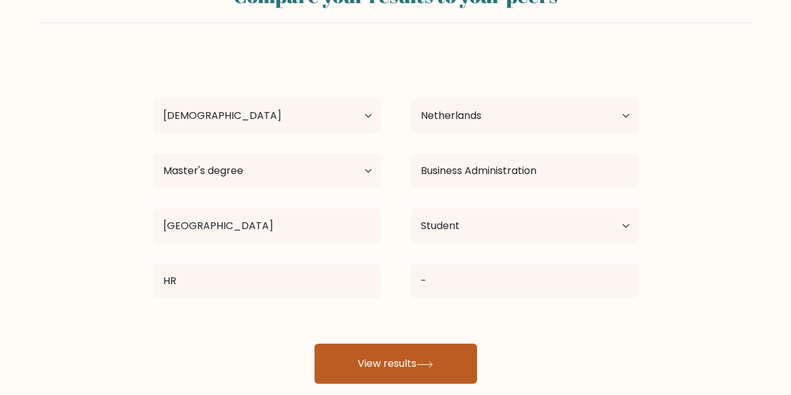
click at [402, 369] on button "View results" at bounding box center [396, 363] width 163 height 40
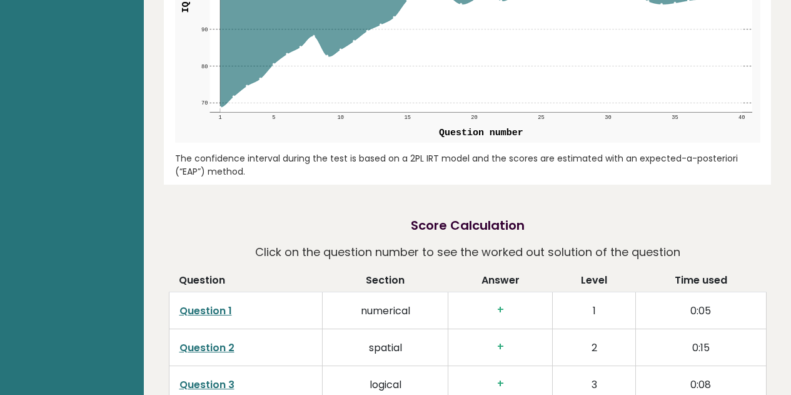
scroll to position [1654, 0]
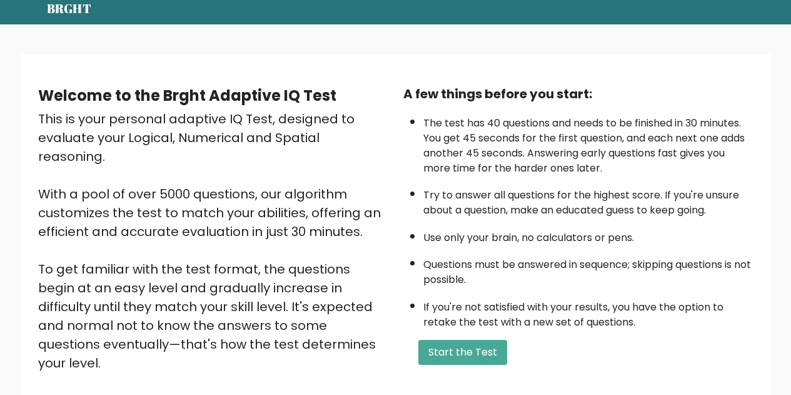
scroll to position [45, 0]
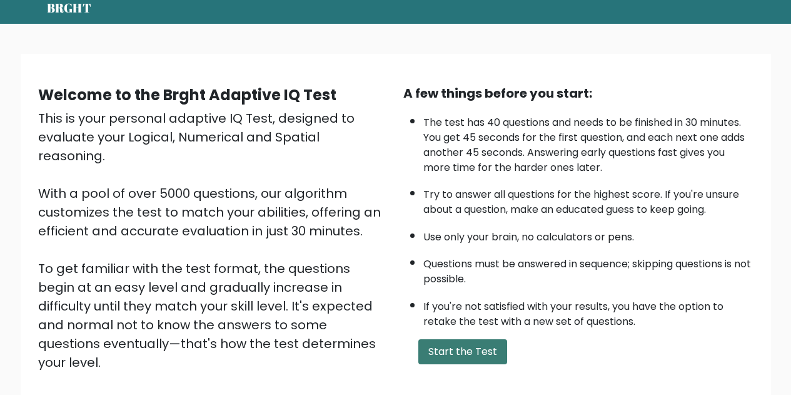
click at [460, 346] on button "Start the Test" at bounding box center [463, 351] width 89 height 25
